Goal: Task Accomplishment & Management: Use online tool/utility

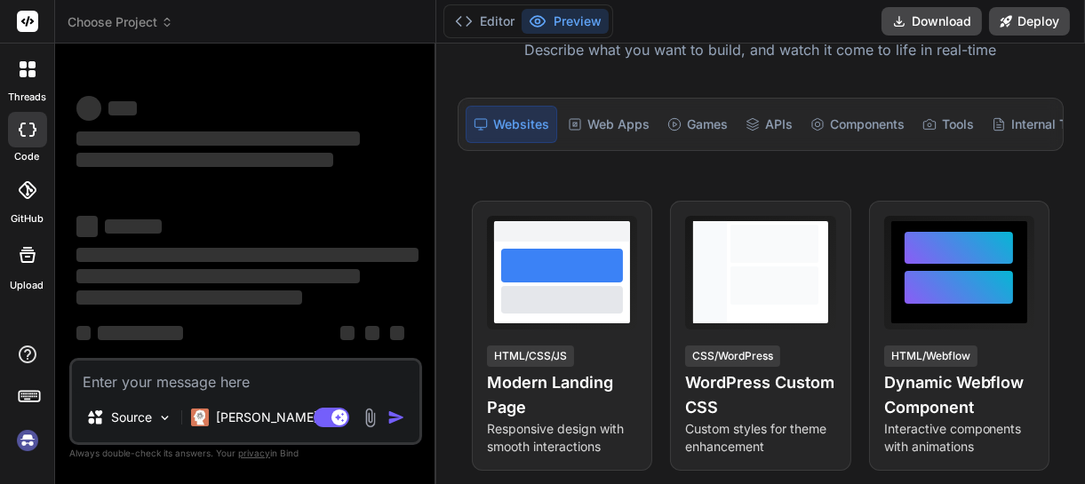
scroll to position [173, 0]
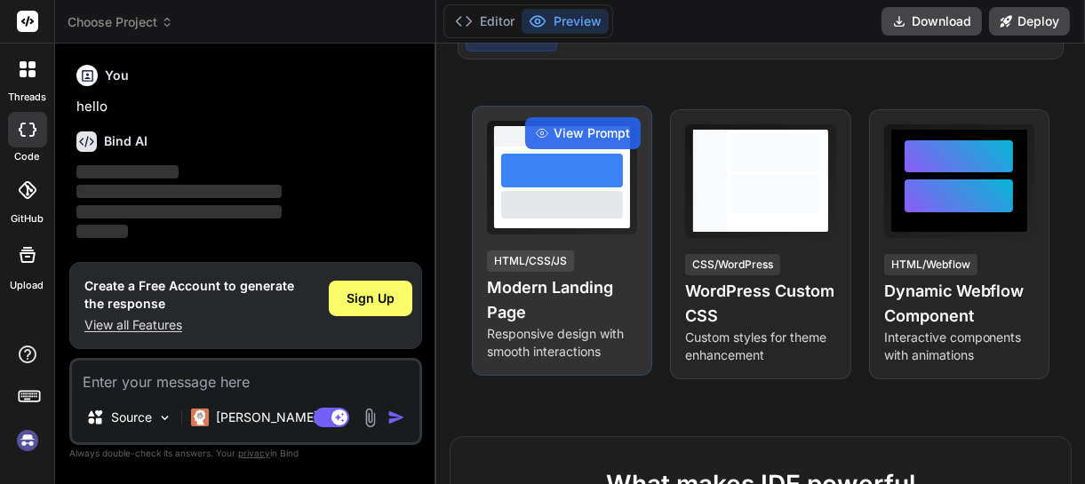
type textarea "x"
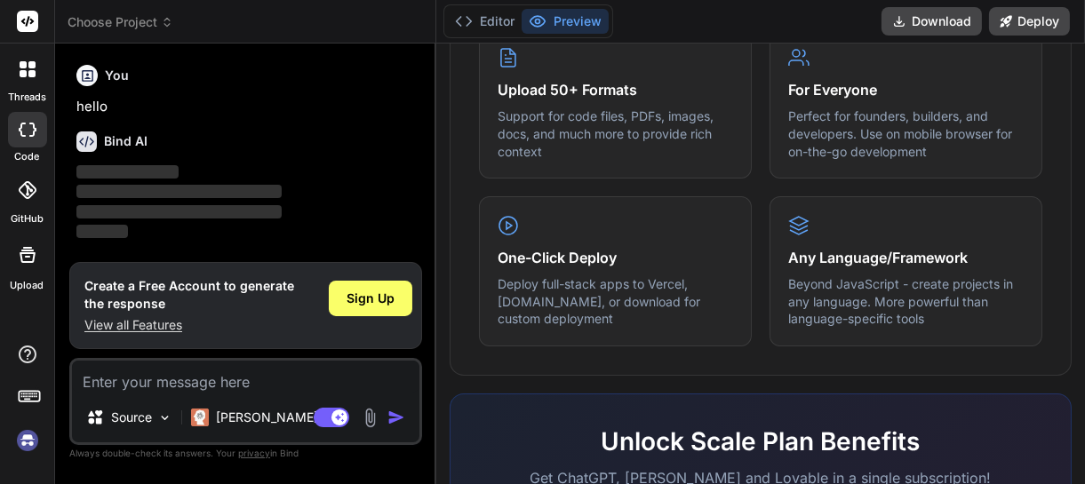
scroll to position [1178, 0]
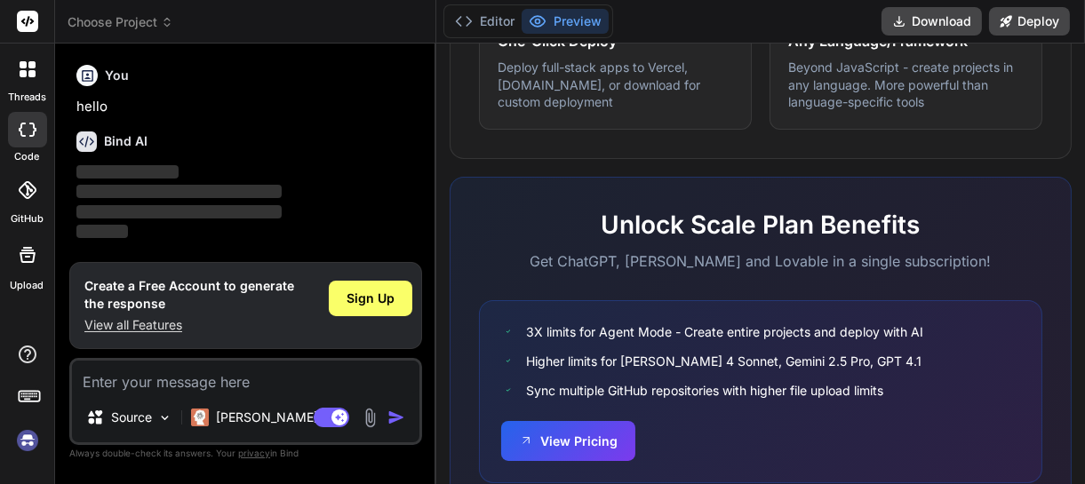
click at [28, 444] on img at bounding box center [27, 441] width 30 height 30
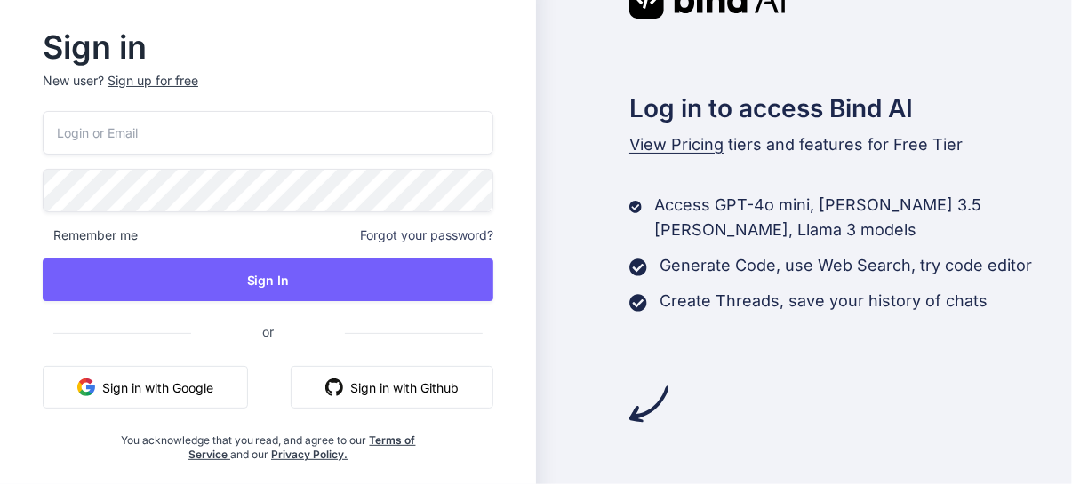
click at [121, 373] on button "Sign in with Google" at bounding box center [145, 387] width 205 height 43
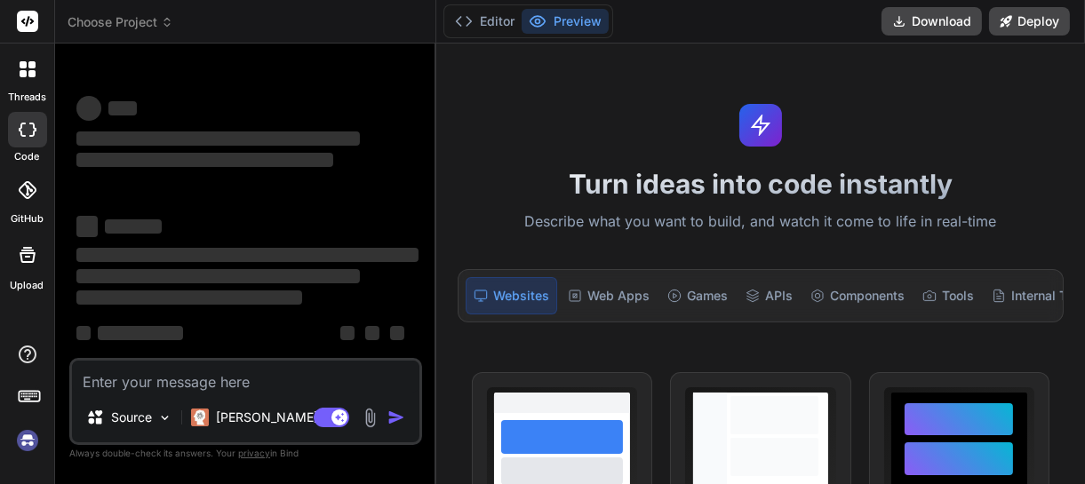
type textarea "x"
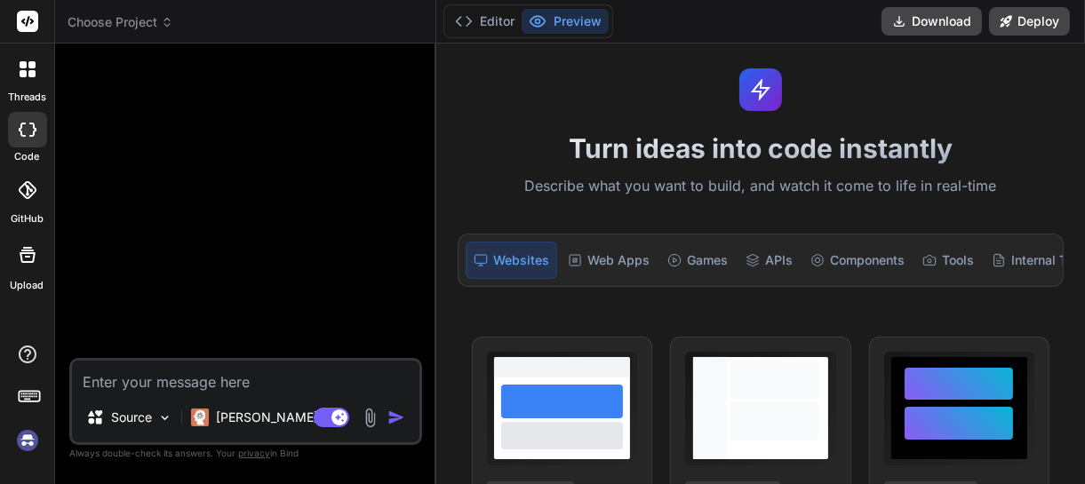
scroll to position [37, 0]
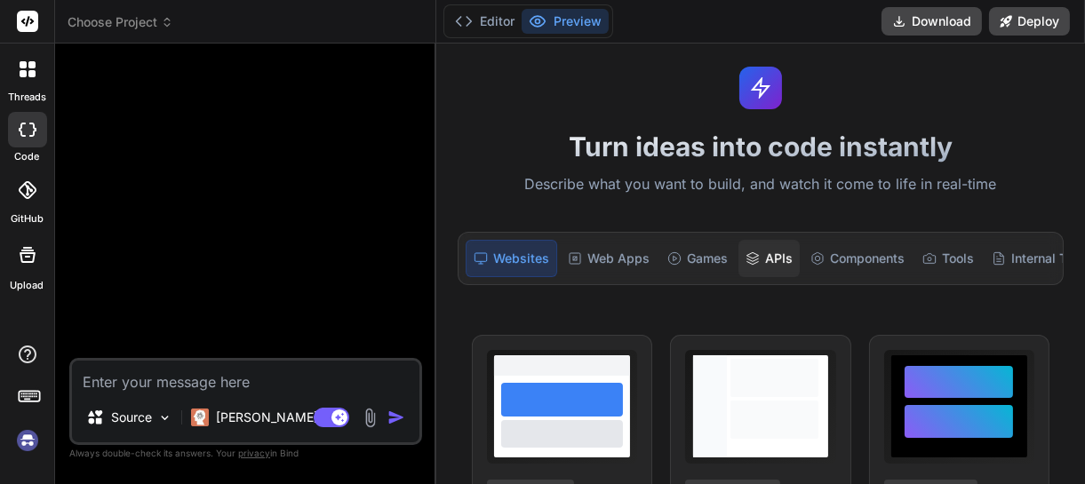
click at [769, 266] on div "APIs" at bounding box center [768, 258] width 61 height 37
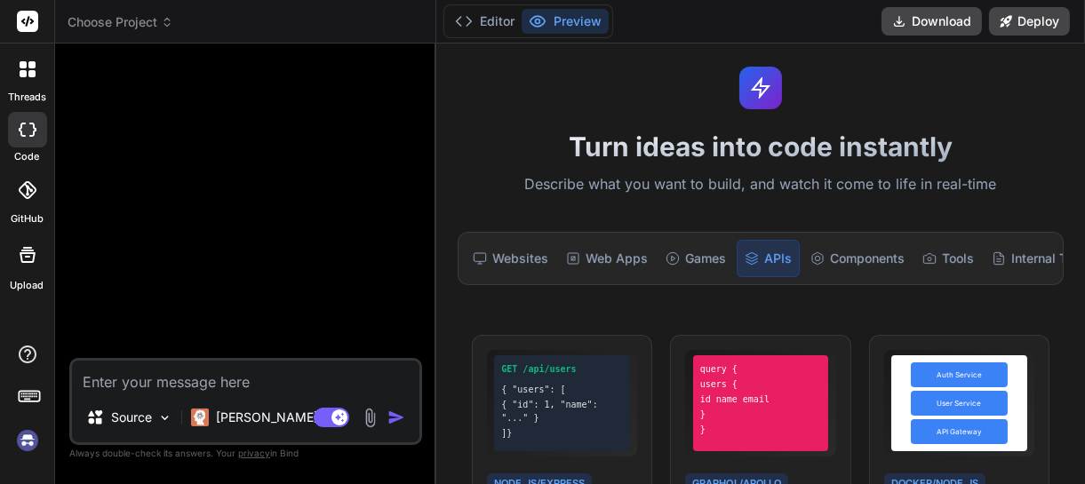
scroll to position [281, 0]
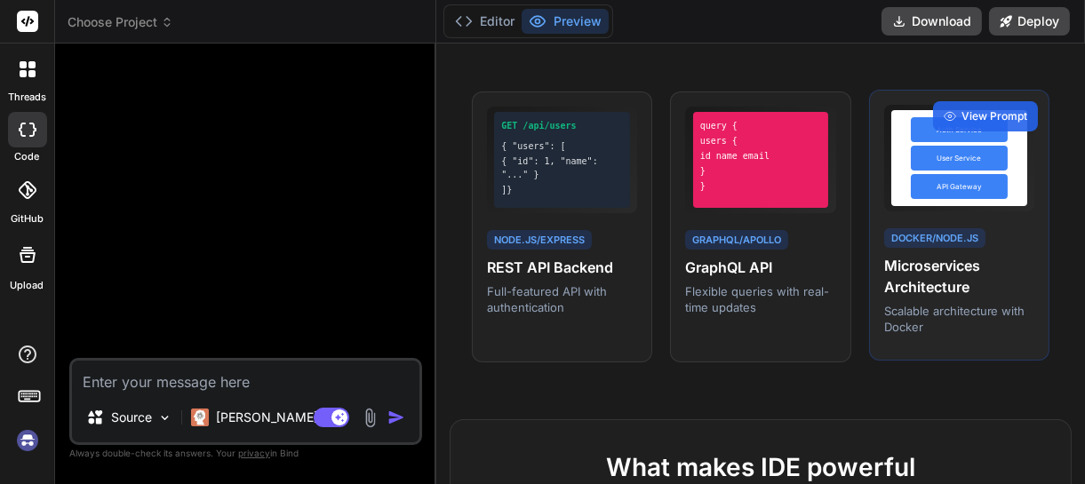
click at [907, 309] on p "Scalable architecture with Docker" at bounding box center [959, 319] width 150 height 32
click at [956, 189] on div "API Gateway" at bounding box center [959, 186] width 97 height 25
click at [966, 349] on div "Auth Service User Service API Gateway Docker/Node.js Microservices Architecture…" at bounding box center [959, 226] width 180 height 272
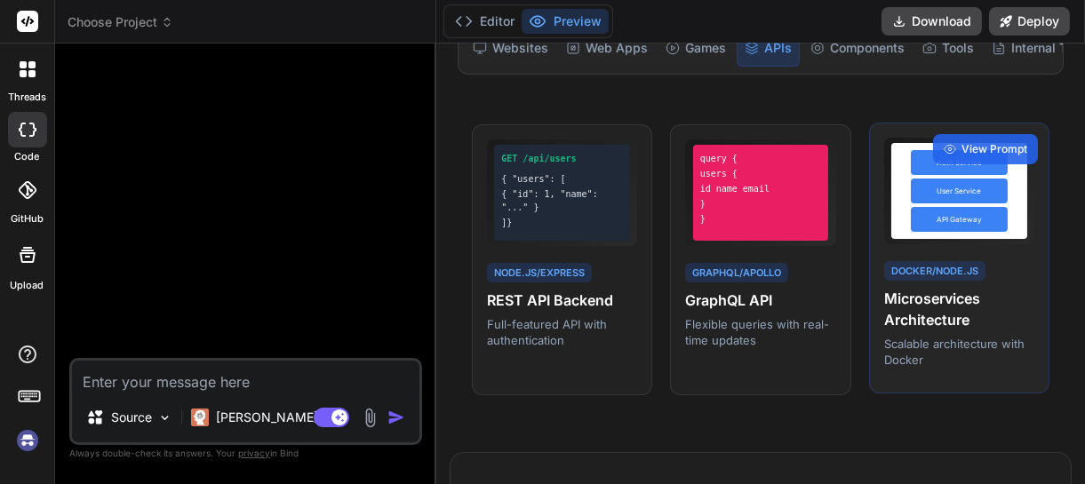
scroll to position [244, 0]
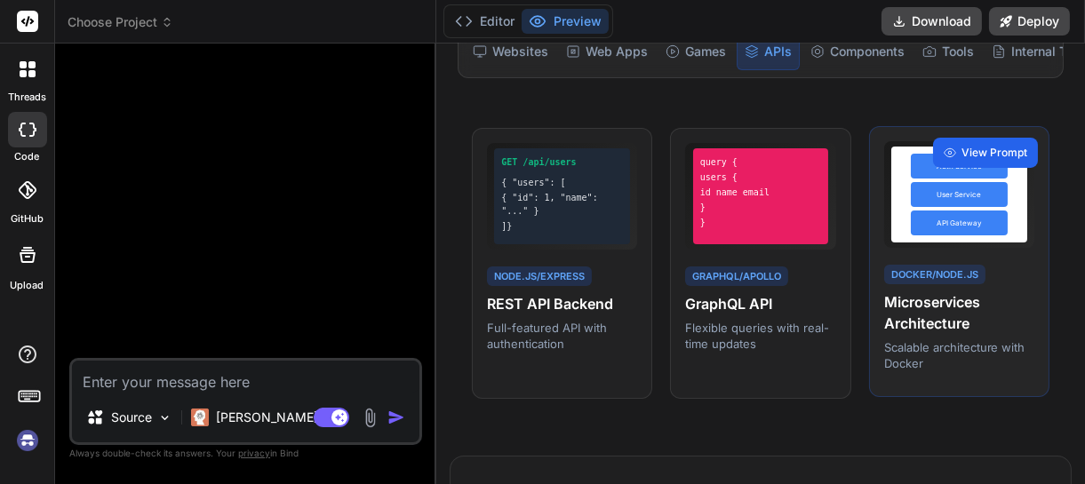
click at [1001, 158] on span "View Prompt" at bounding box center [994, 153] width 66 height 16
